Goal: Entertainment & Leisure: Browse casually

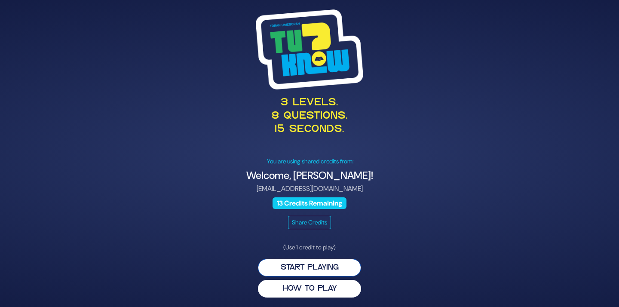
click at [334, 267] on button "Start Playing" at bounding box center [309, 268] width 103 height 18
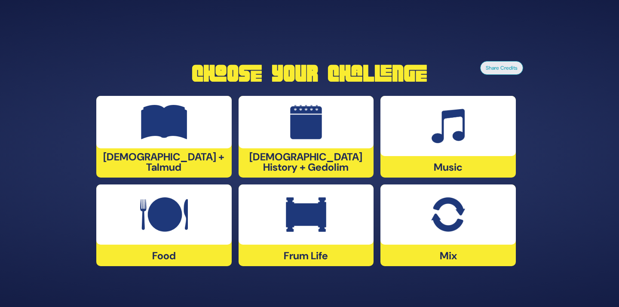
click at [351, 220] on div at bounding box center [307, 215] width 136 height 60
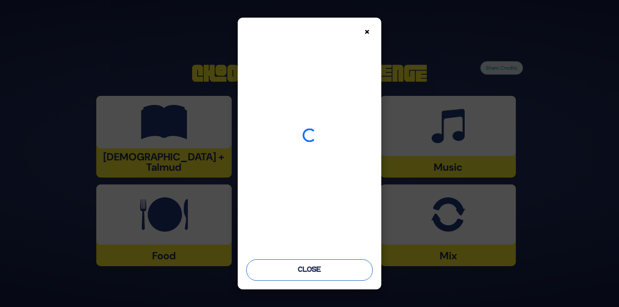
click at [342, 269] on button "Close" at bounding box center [309, 270] width 126 height 22
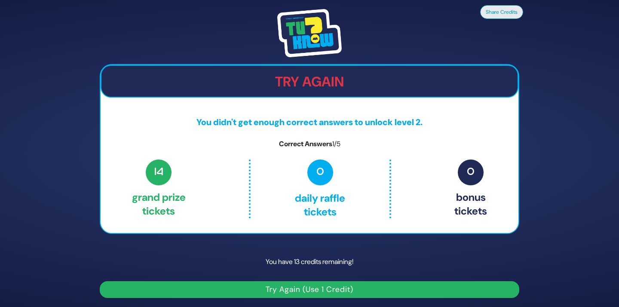
click at [356, 289] on button "Try Again (Use 1 Credit)" at bounding box center [310, 289] width 420 height 17
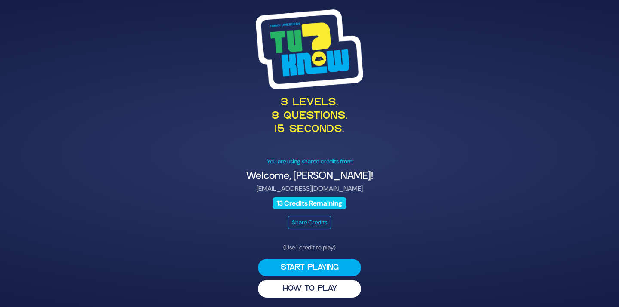
drag, startPoint x: 358, startPoint y: 163, endPoint x: 275, endPoint y: 163, distance: 83.5
click at [275, 163] on p "You are using shared credits from:" at bounding box center [310, 161] width 420 height 9
